Goal: Information Seeking & Learning: Check status

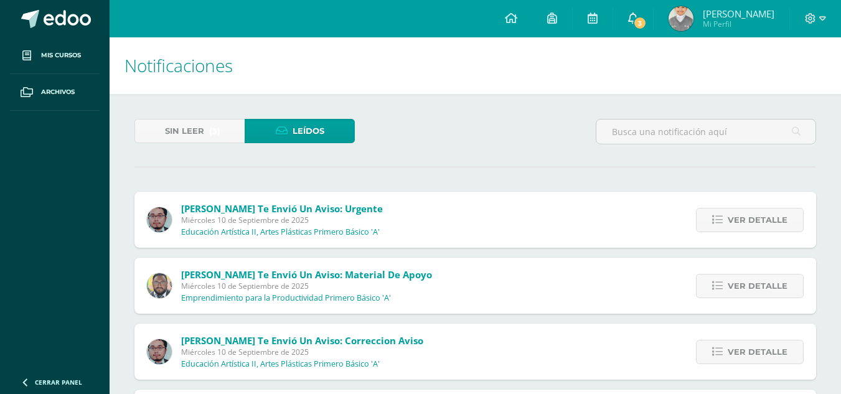
click at [647, 24] on span "3" at bounding box center [640, 23] width 14 height 14
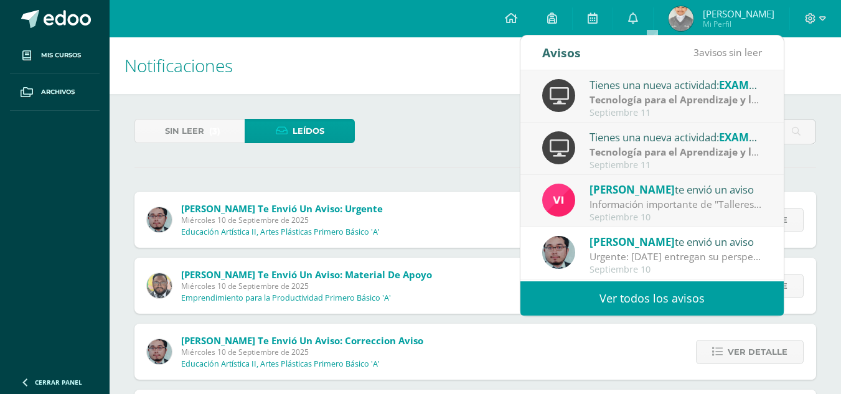
click at [716, 154] on strong "Tecnología para el Aprendizaje y la Comunicación (Informática)" at bounding box center [741, 152] width 304 height 14
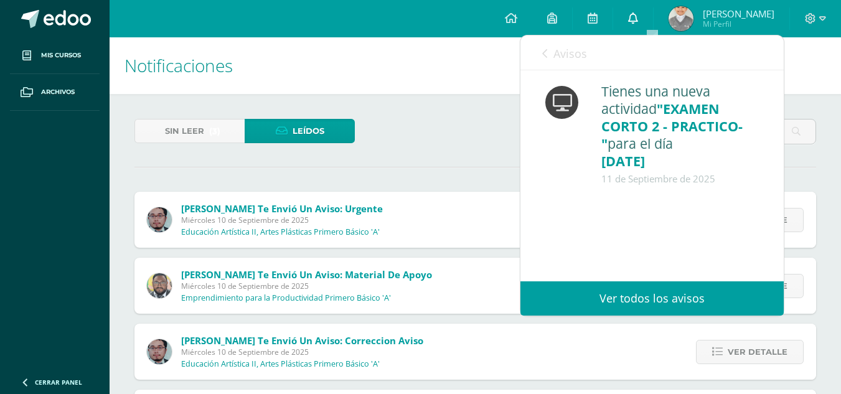
click at [638, 16] on icon at bounding box center [633, 17] width 10 height 11
click at [660, 299] on link "Ver todos los avisos" at bounding box center [651, 298] width 263 height 34
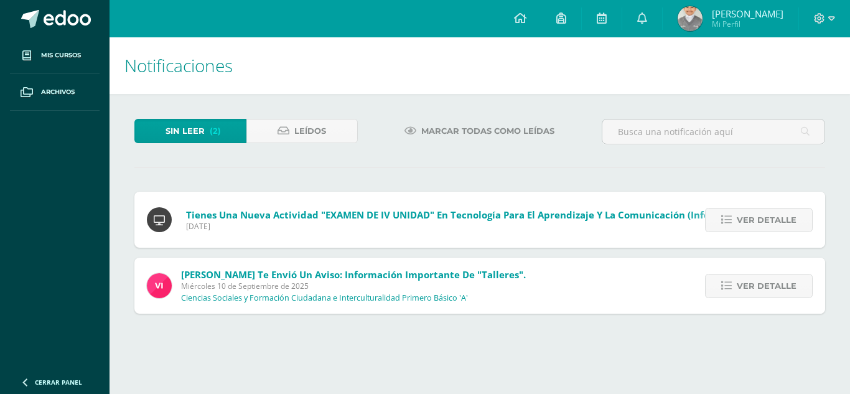
click at [205, 134] on link "Sin leer (2)" at bounding box center [190, 131] width 112 height 24
click at [764, 227] on span "Ver detalle" at bounding box center [767, 220] width 60 height 23
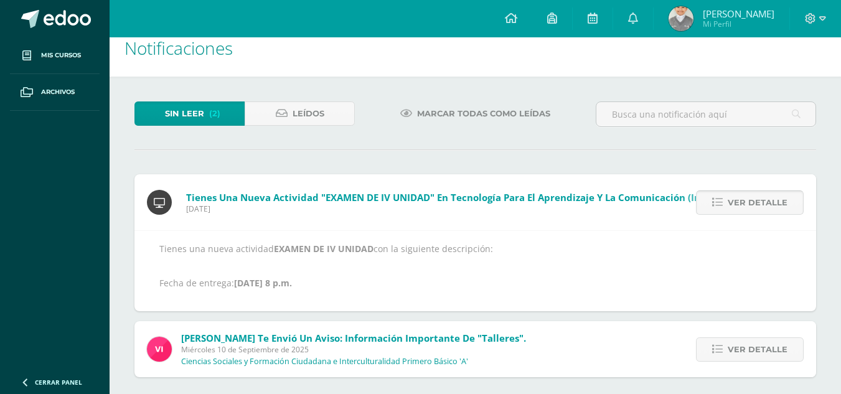
scroll to position [26, 0]
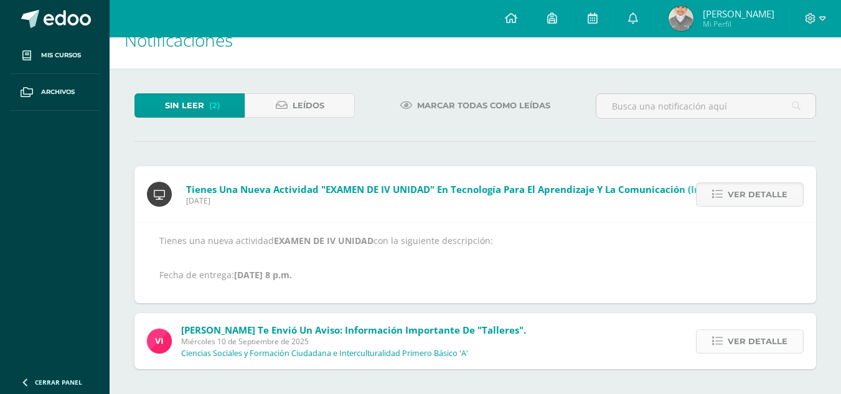
click at [764, 332] on span "Ver detalle" at bounding box center [758, 341] width 60 height 23
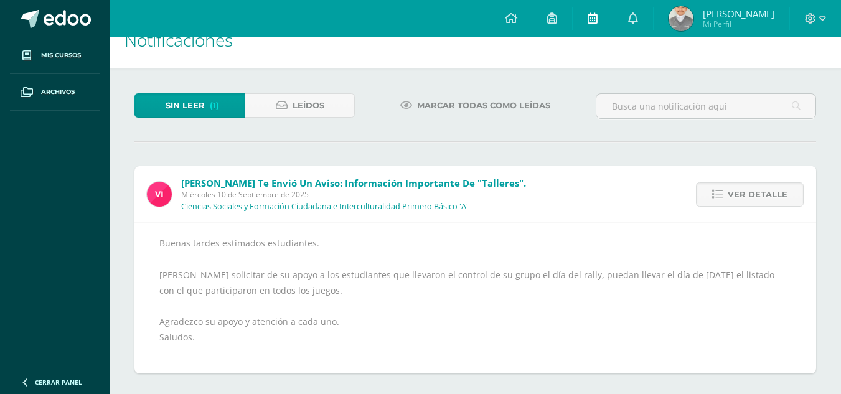
click at [612, 9] on link at bounding box center [593, 18] width 40 height 37
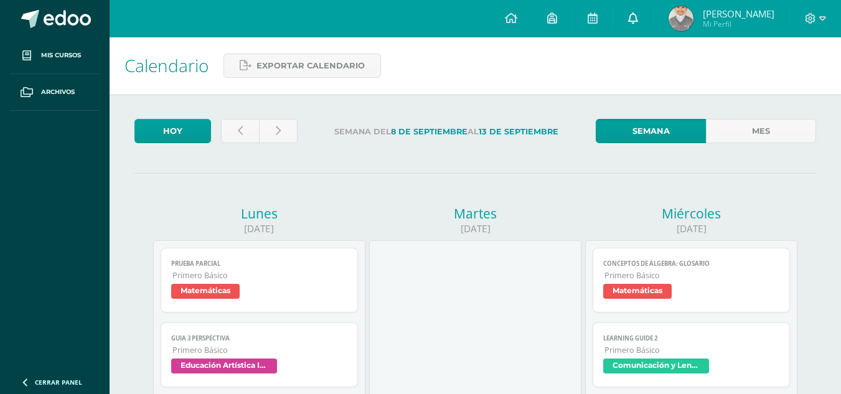
click at [653, 7] on link at bounding box center [633, 18] width 40 height 37
click at [746, 11] on span "[PERSON_NAME]" at bounding box center [739, 13] width 72 height 12
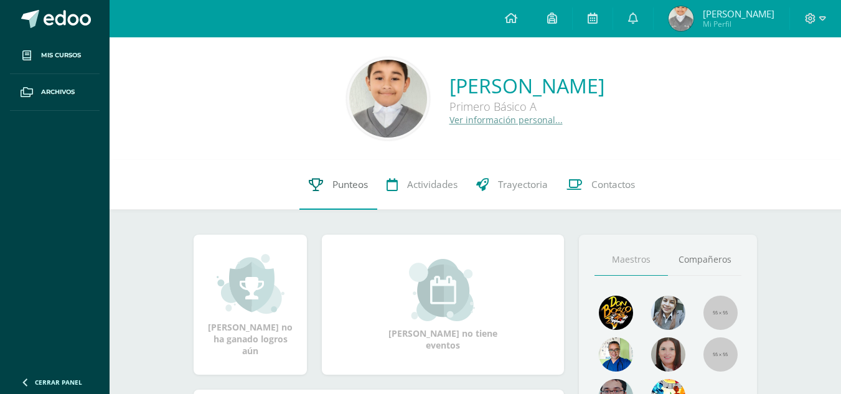
click at [347, 190] on span "Punteos" at bounding box center [349, 184] width 35 height 13
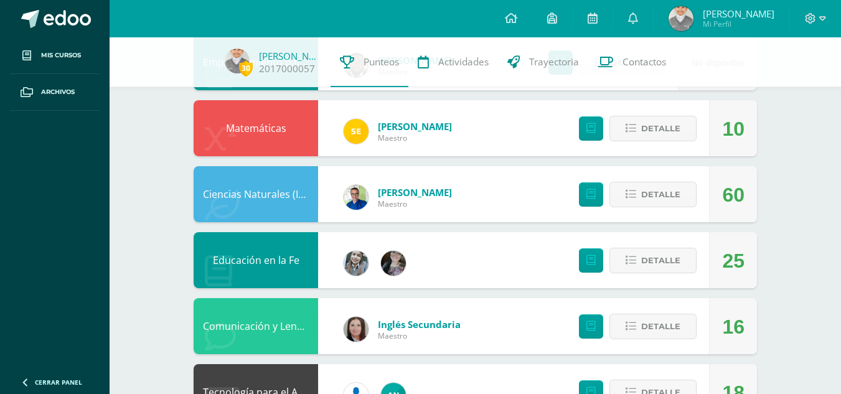
scroll to position [373, 0]
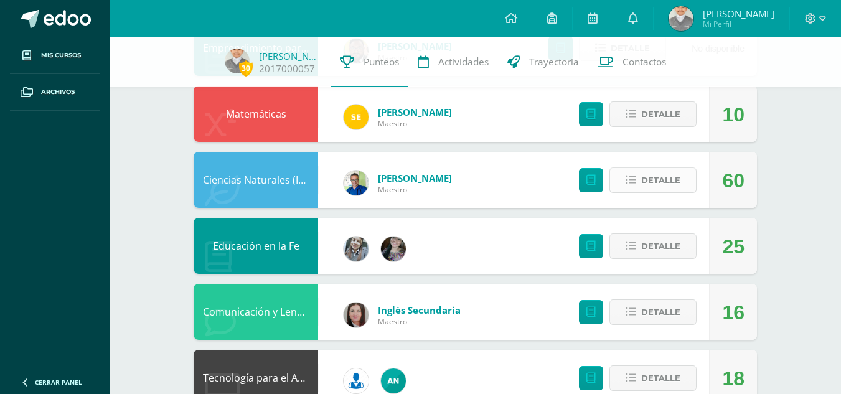
click at [654, 179] on span "Detalle" at bounding box center [660, 180] width 39 height 23
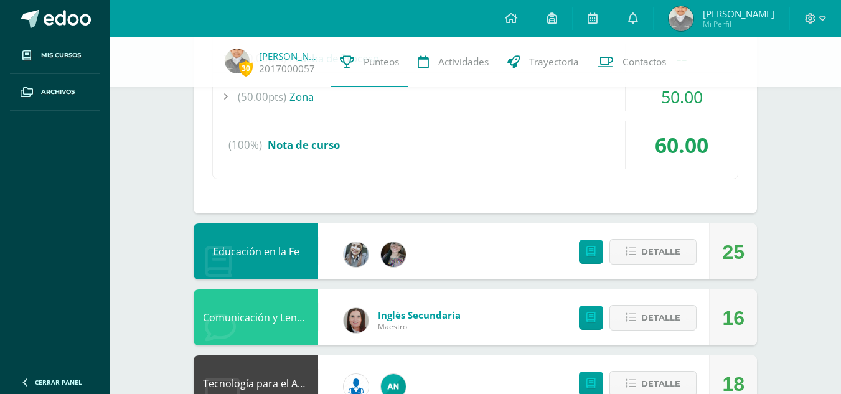
scroll to position [747, 0]
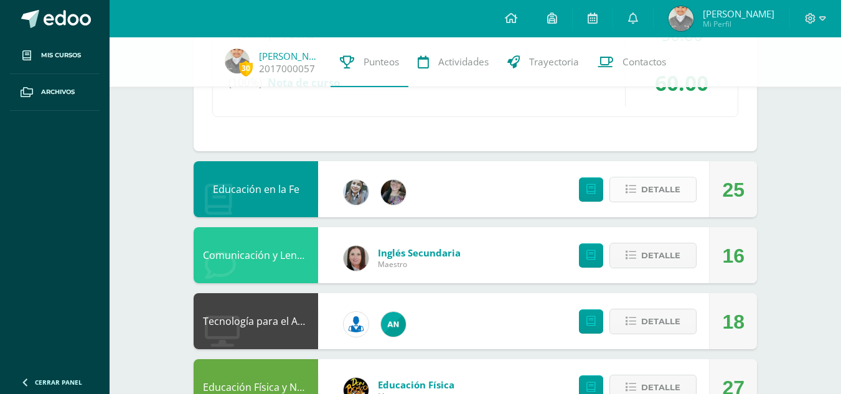
click at [660, 194] on span "Detalle" at bounding box center [660, 189] width 39 height 23
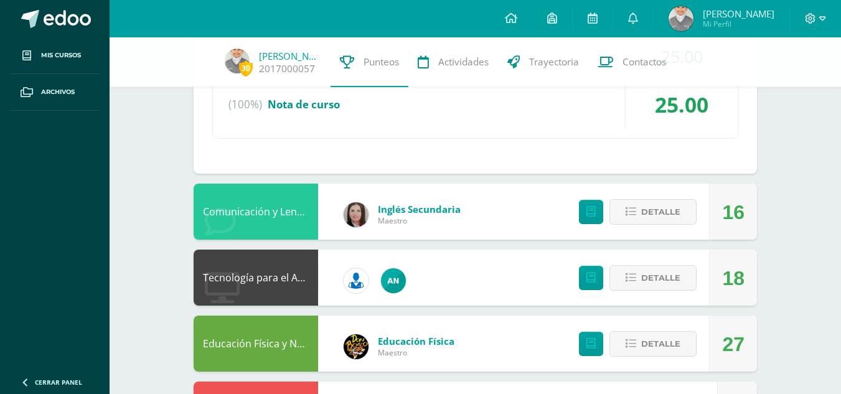
scroll to position [1120, 0]
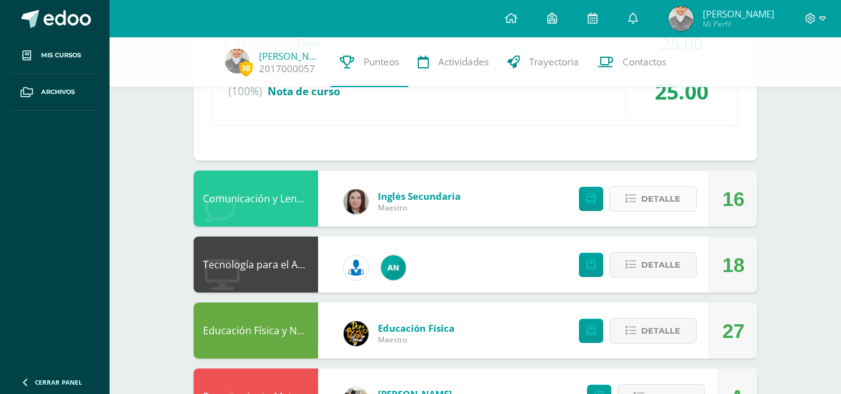
click at [664, 205] on span "Detalle" at bounding box center [660, 198] width 39 height 23
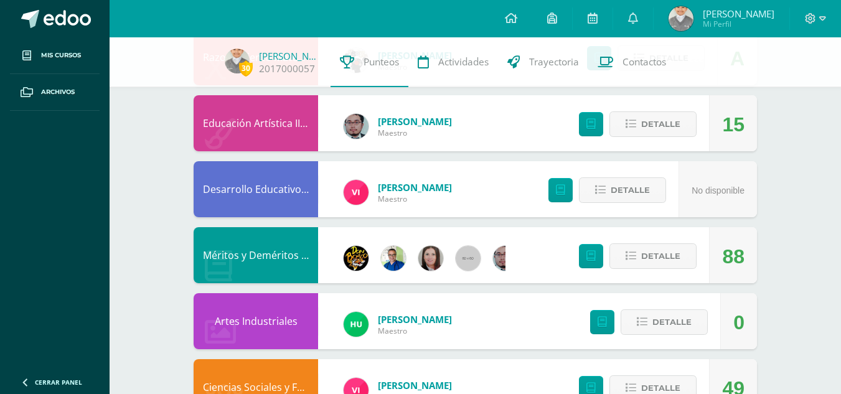
scroll to position [1805, 0]
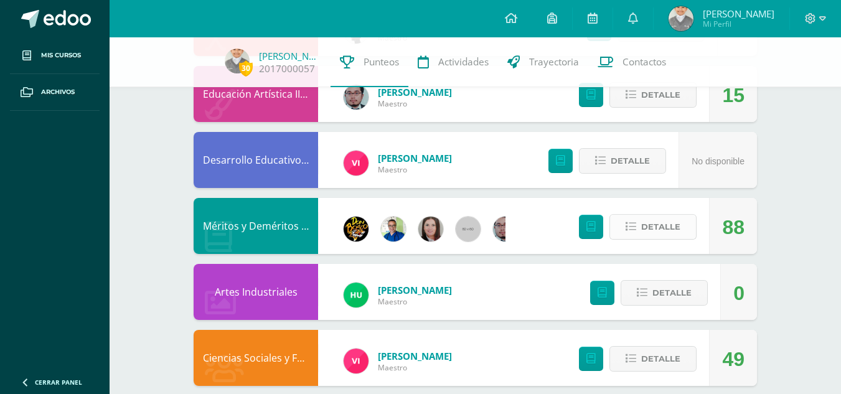
click at [664, 232] on span "Detalle" at bounding box center [660, 226] width 39 height 23
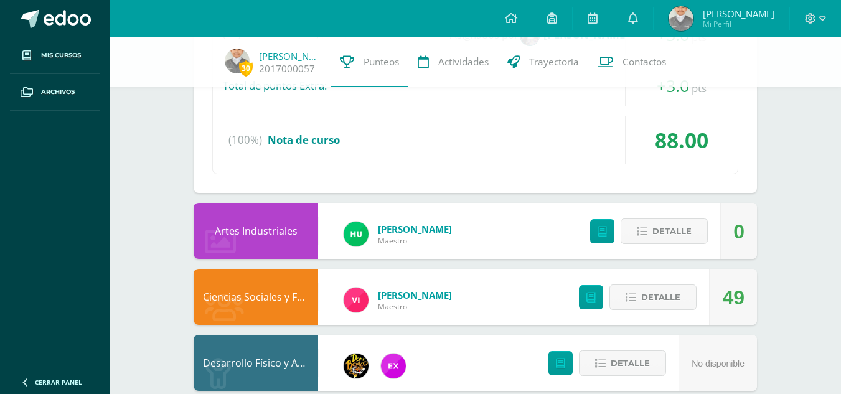
scroll to position [2365, 0]
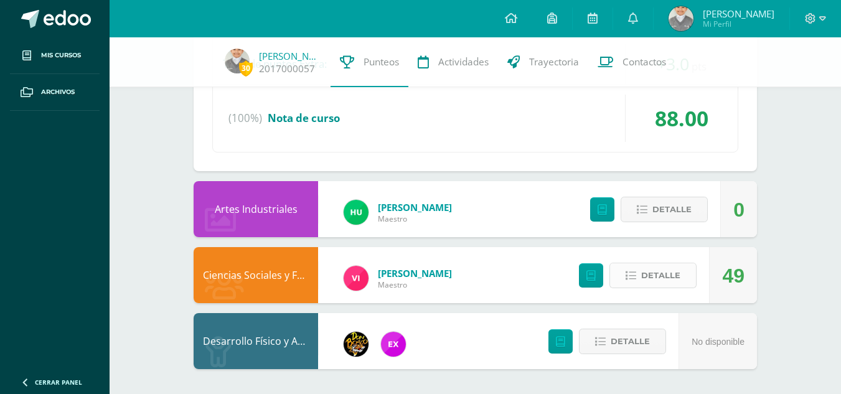
click at [670, 274] on span "Detalle" at bounding box center [660, 275] width 39 height 23
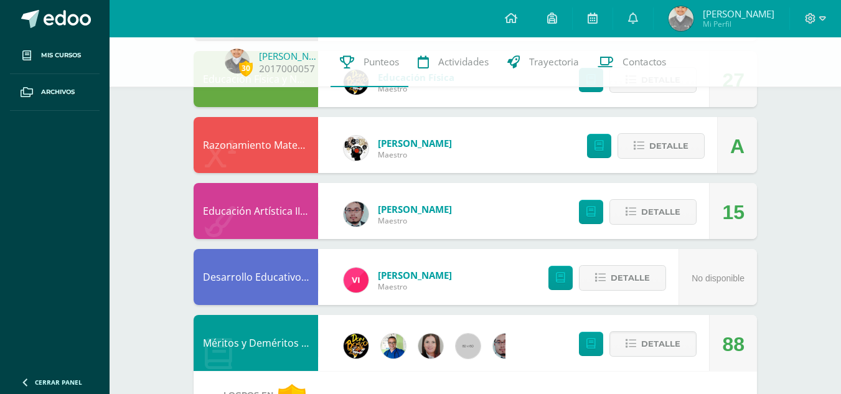
scroll to position [1686, 0]
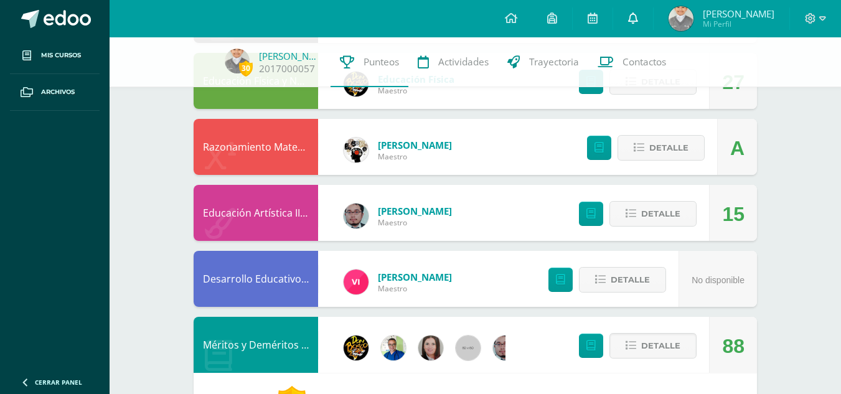
click at [638, 14] on icon at bounding box center [633, 17] width 10 height 11
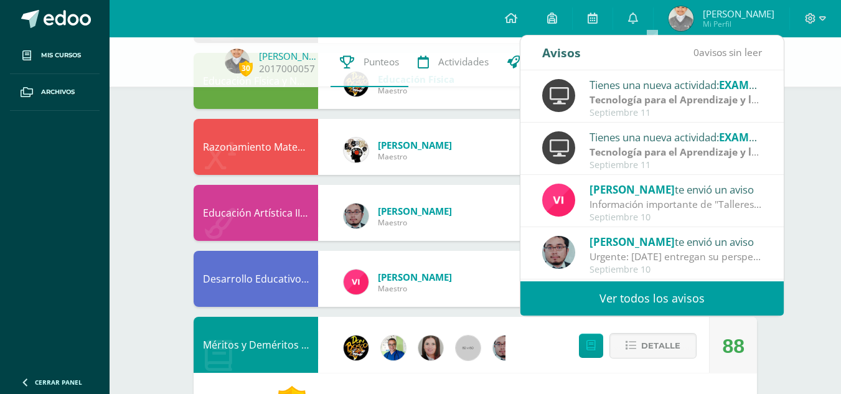
click at [634, 194] on div "Vivian te envió un aviso" at bounding box center [675, 189] width 173 height 16
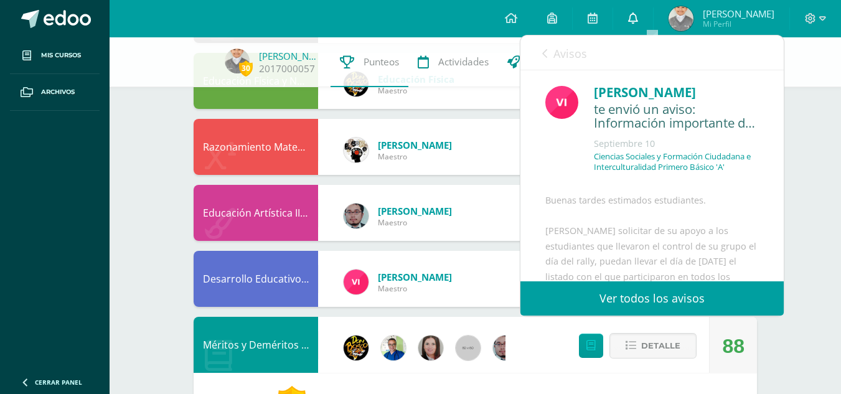
click at [653, 11] on link at bounding box center [633, 18] width 40 height 37
click at [683, 293] on link "Ver todos los avisos" at bounding box center [651, 298] width 263 height 34
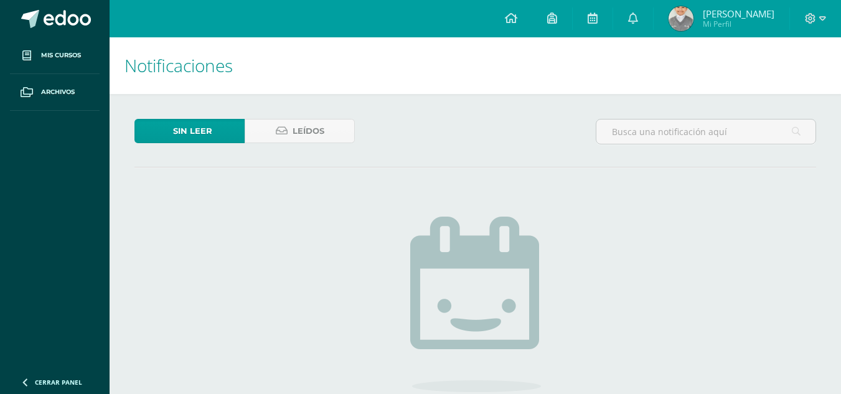
click at [193, 132] on span "Sin leer" at bounding box center [192, 131] width 39 height 23
click at [319, 127] on span "Leídos" at bounding box center [309, 131] width 32 height 23
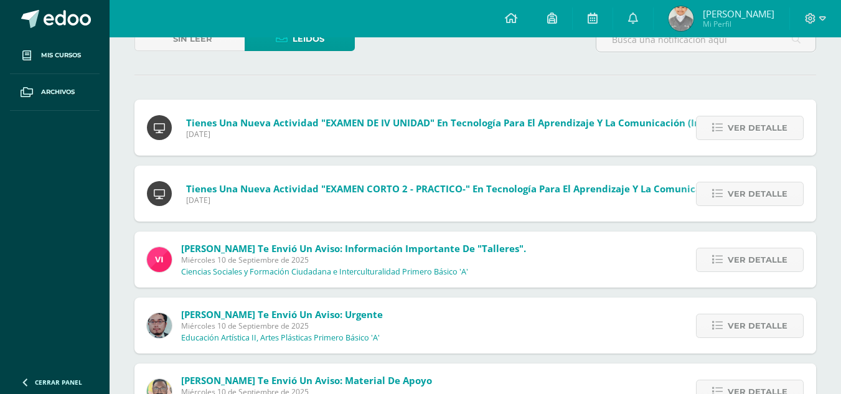
scroll to position [62, 0]
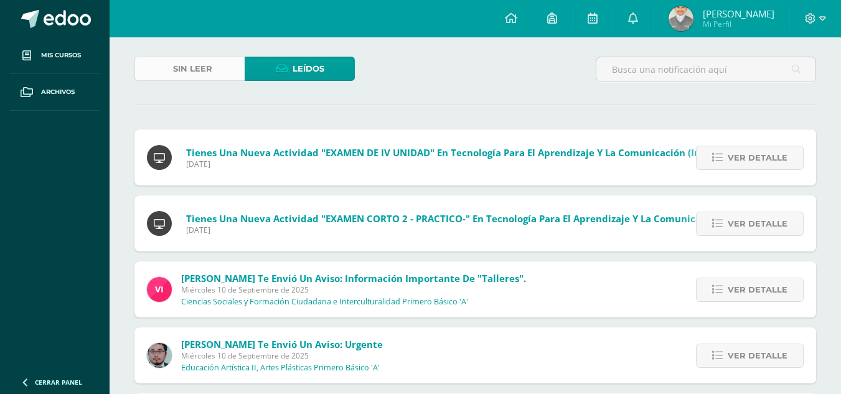
drag, startPoint x: 189, startPoint y: 59, endPoint x: 197, endPoint y: 68, distance: 12.4
click at [189, 59] on span "Sin leer" at bounding box center [192, 68] width 39 height 23
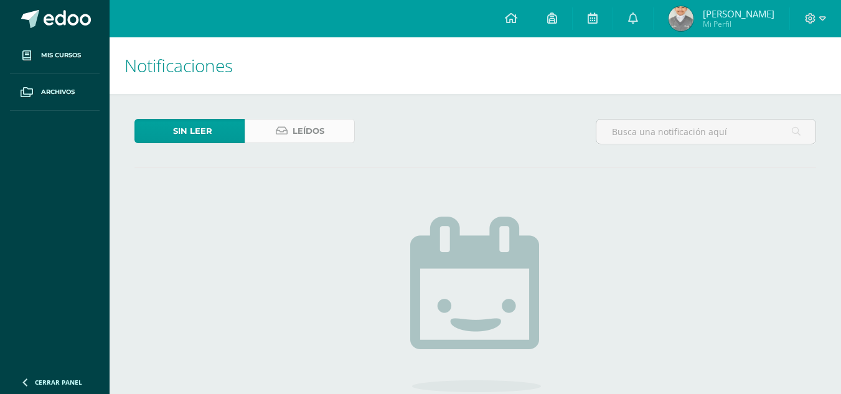
click at [289, 129] on link "Leídos" at bounding box center [300, 131] width 110 height 24
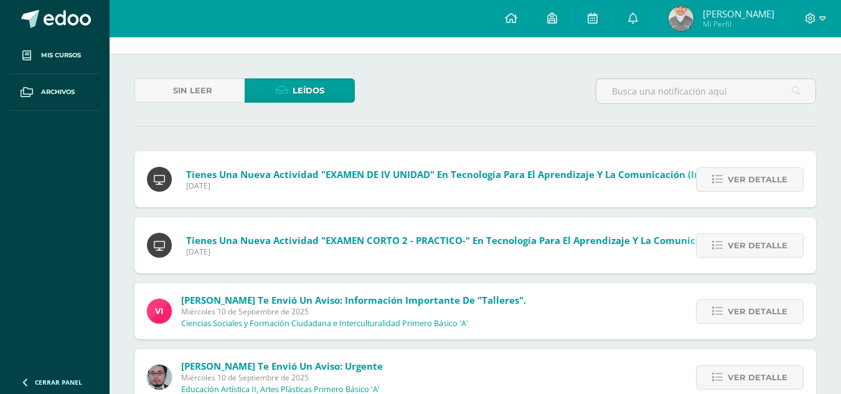
scroll to position [62, 0]
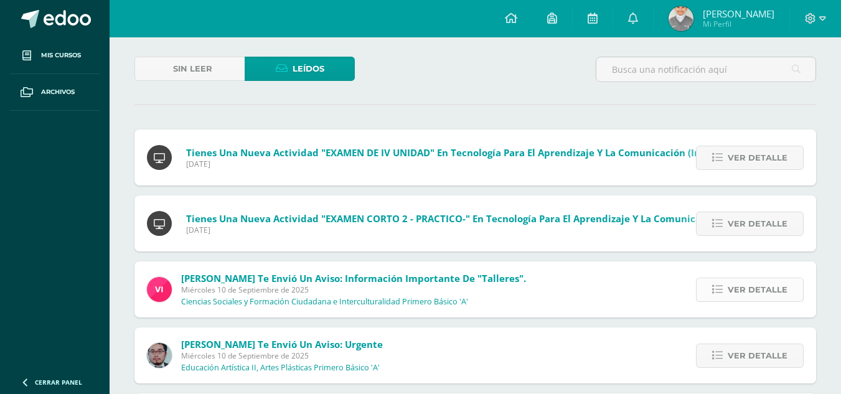
click at [737, 290] on span "Ver detalle" at bounding box center [758, 289] width 60 height 23
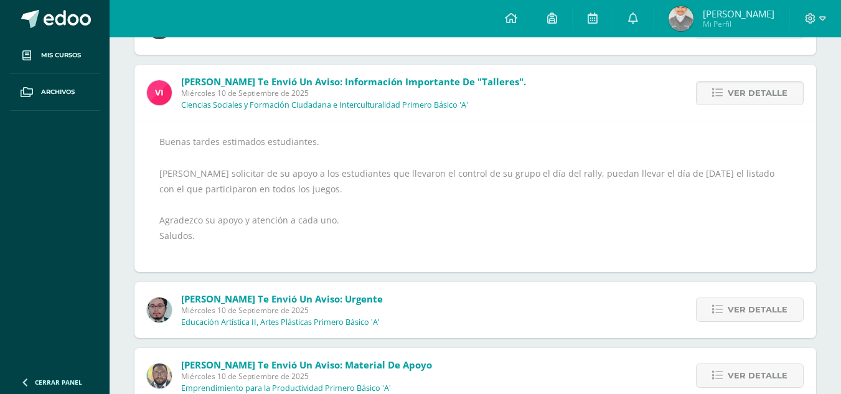
scroll to position [0, 0]
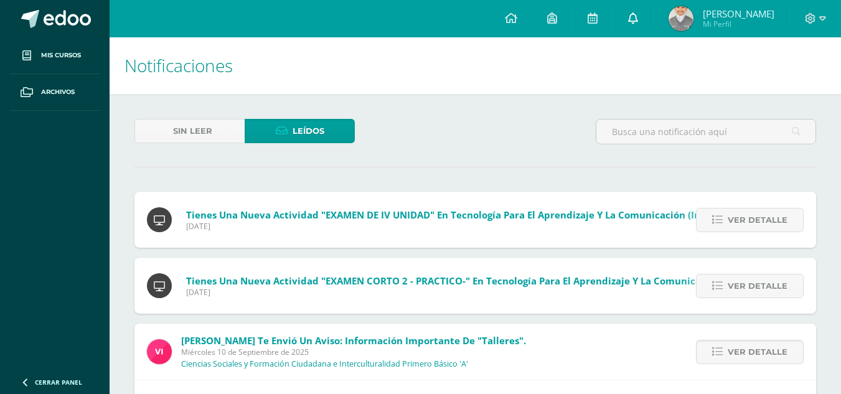
click at [646, 21] on link at bounding box center [633, 18] width 40 height 37
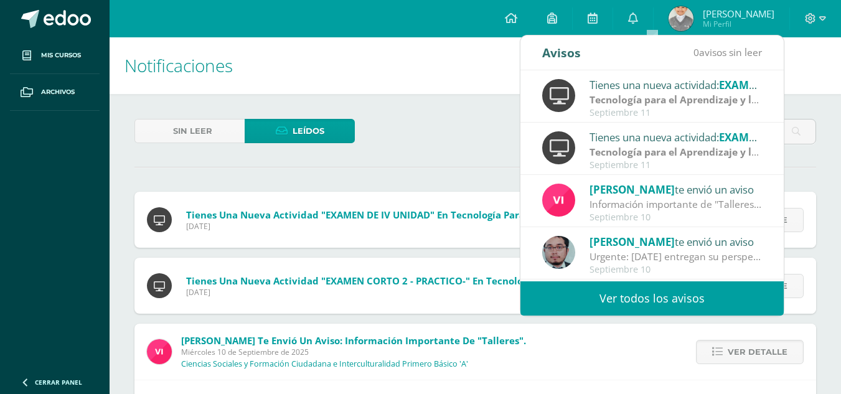
click at [678, 299] on link "Ver todos los avisos" at bounding box center [651, 298] width 263 height 34
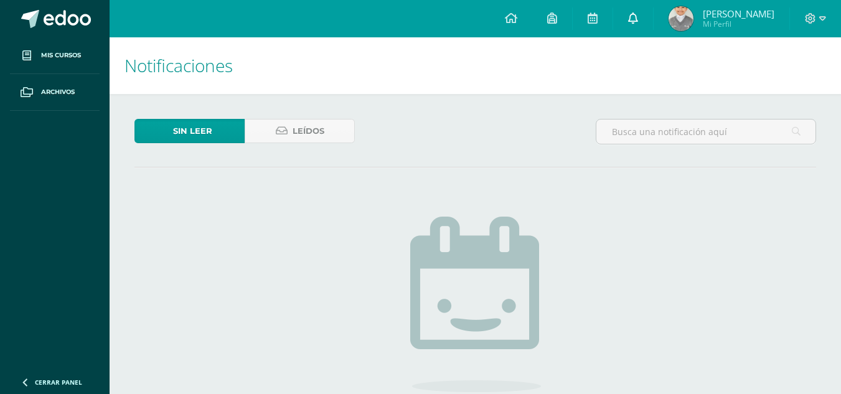
click at [644, 20] on link at bounding box center [633, 18] width 40 height 37
click at [772, 10] on span "[PERSON_NAME]" at bounding box center [739, 13] width 72 height 12
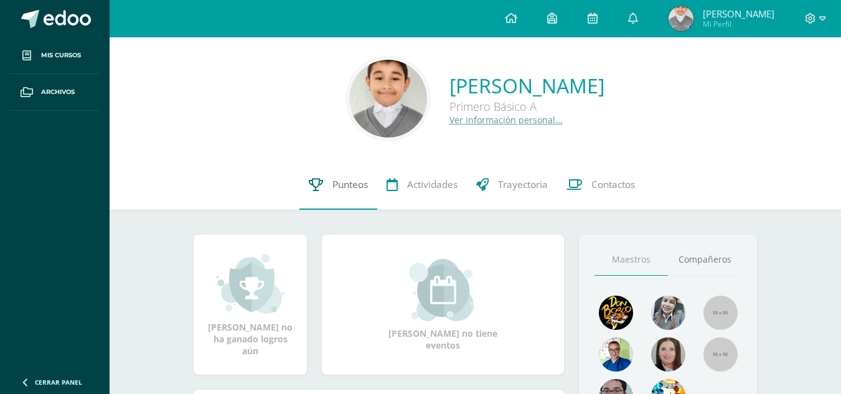
click at [367, 186] on span "Punteos" at bounding box center [349, 184] width 35 height 13
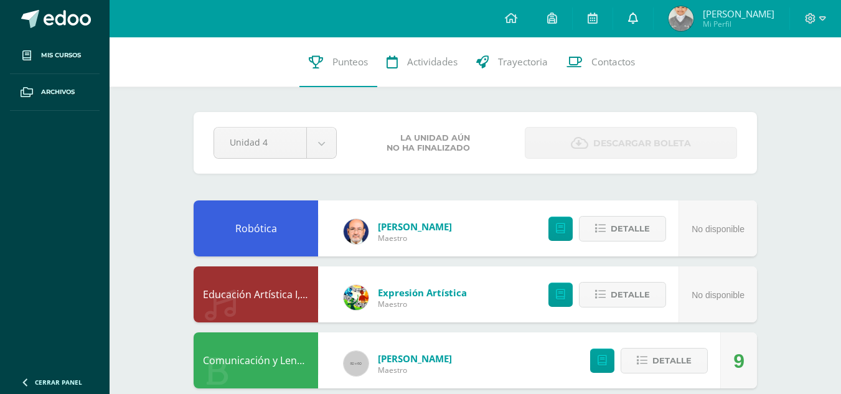
click at [638, 19] on icon at bounding box center [633, 17] width 10 height 11
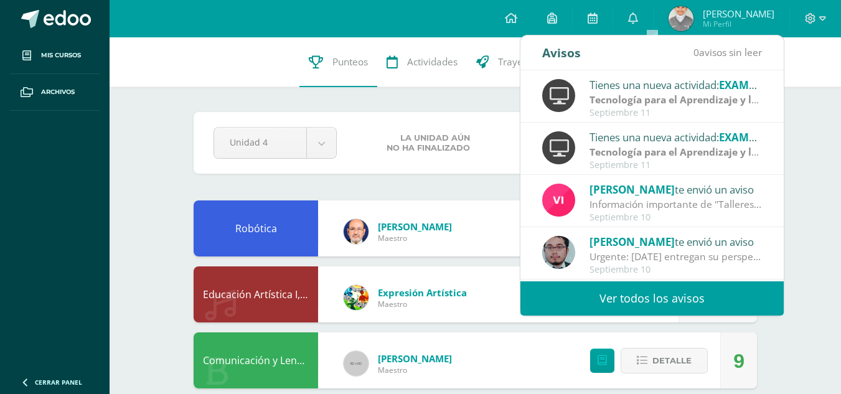
click at [640, 294] on link "Ver todos los avisos" at bounding box center [651, 298] width 263 height 34
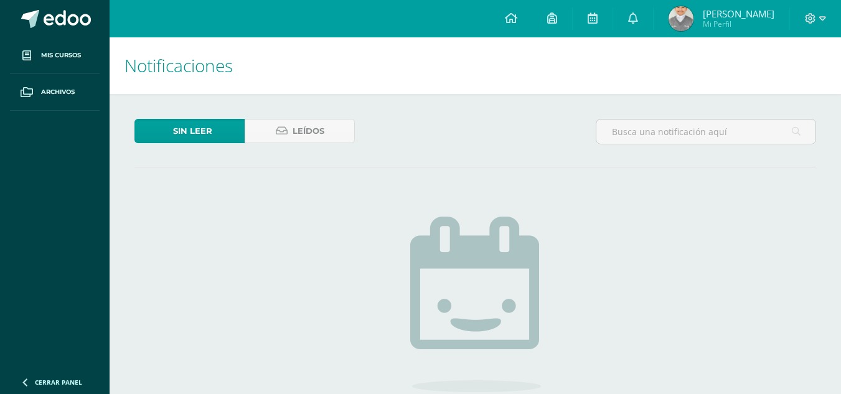
scroll to position [62, 0]
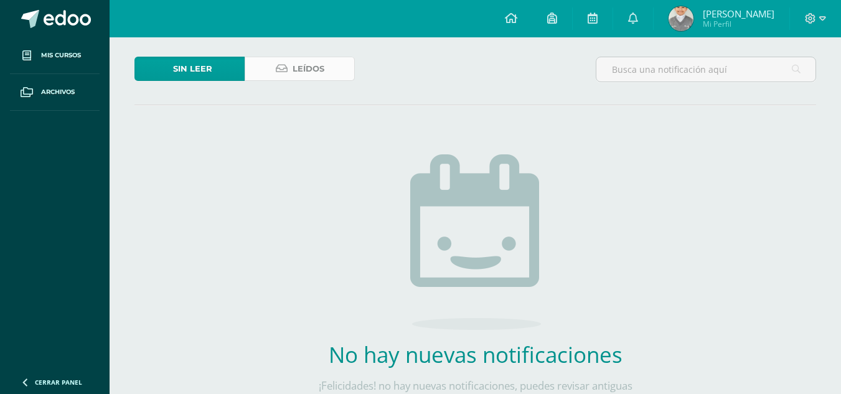
click at [329, 68] on link "Leídos" at bounding box center [300, 69] width 110 height 24
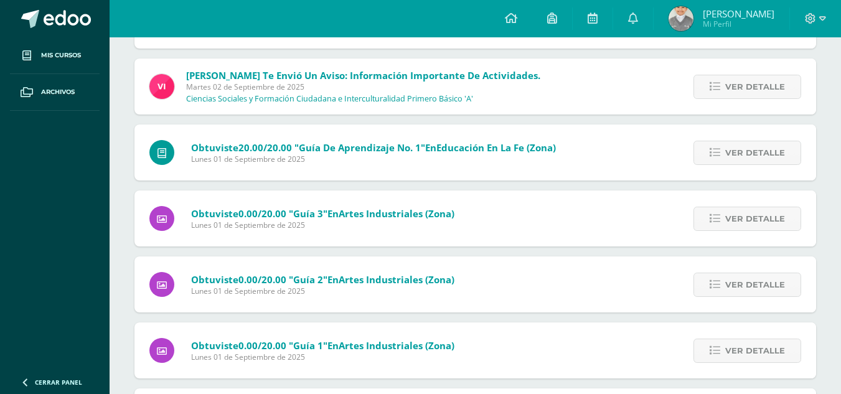
scroll to position [3631, 0]
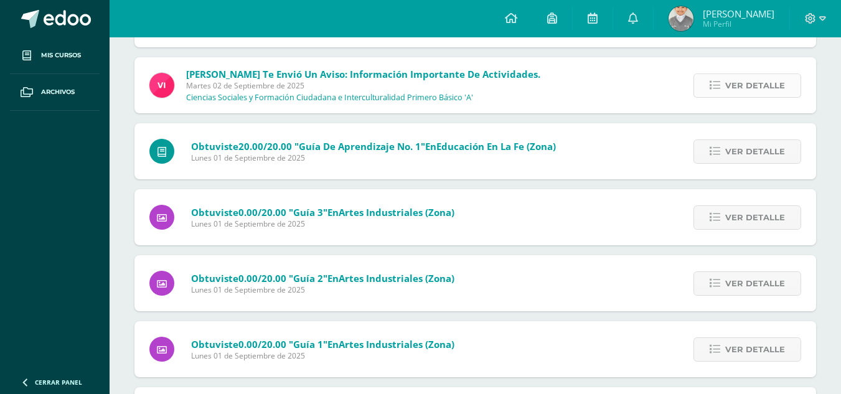
click at [745, 89] on span "Ver detalle" at bounding box center [755, 85] width 60 height 23
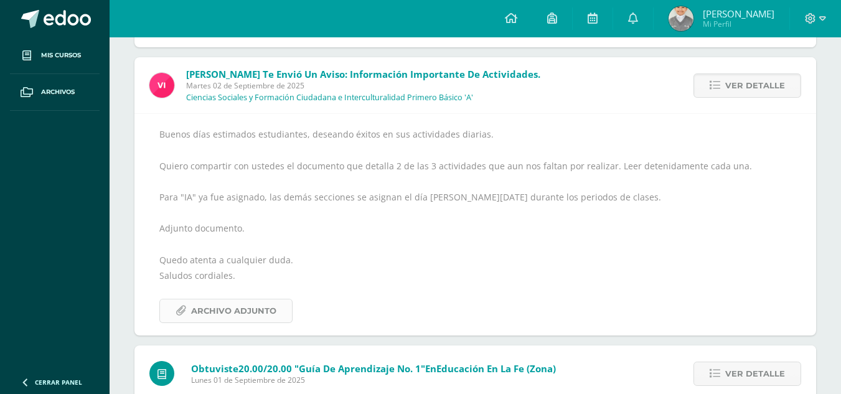
click at [222, 309] on span "Archivo Adjunto" at bounding box center [233, 310] width 85 height 23
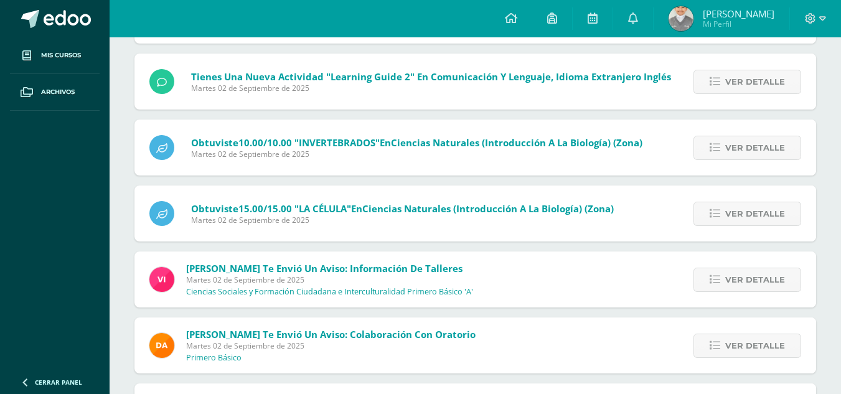
scroll to position [2884, 0]
